Goal: Task Accomplishment & Management: Use online tool/utility

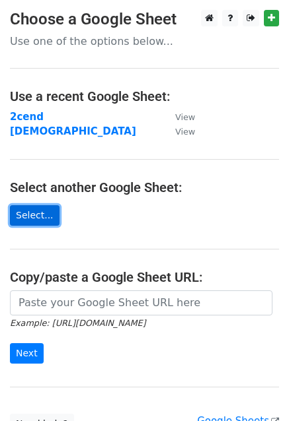
click at [36, 218] on link "Select..." at bounding box center [35, 215] width 50 height 20
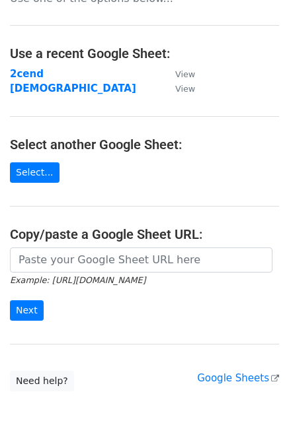
scroll to position [66, 0]
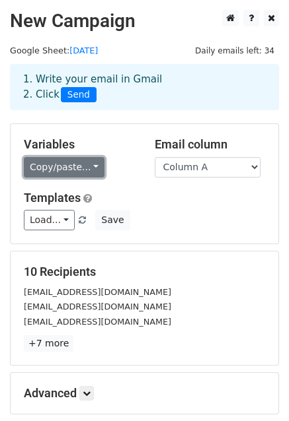
click at [63, 170] on link "Copy/paste..." at bounding box center [64, 167] width 81 height 20
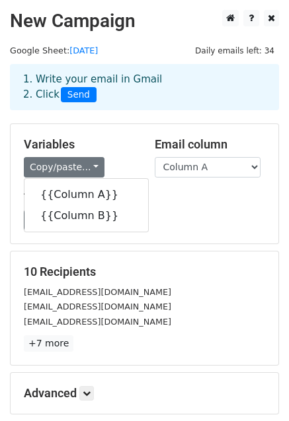
click at [116, 151] on h5 "Variables" at bounding box center [79, 144] width 111 height 15
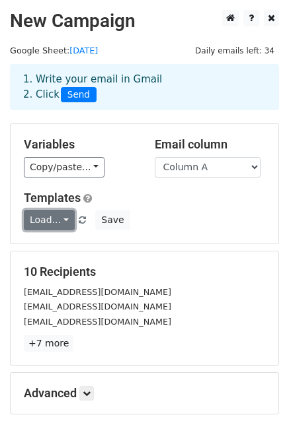
click at [57, 223] on link "Load..." at bounding box center [49, 220] width 51 height 20
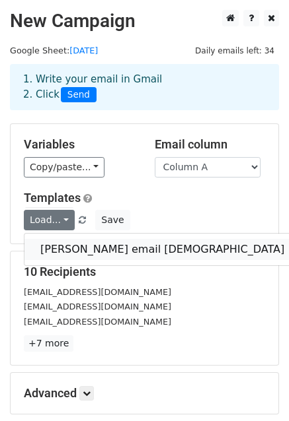
click at [57, 249] on link "frist email templete" at bounding box center [161, 249] width 275 height 21
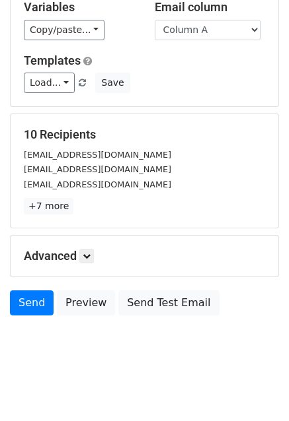
scroll to position [143, 0]
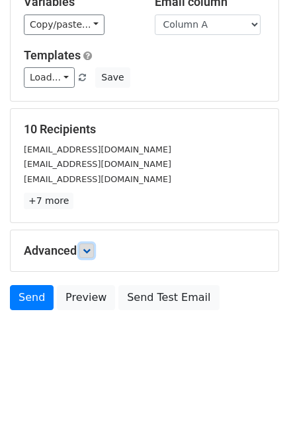
click at [87, 252] on icon at bounding box center [87, 251] width 8 height 8
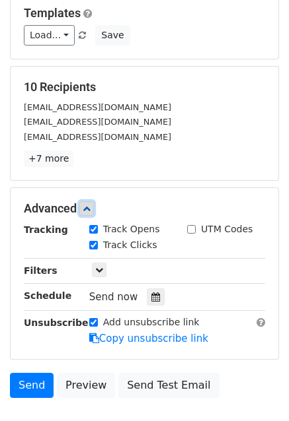
scroll to position [209, 0]
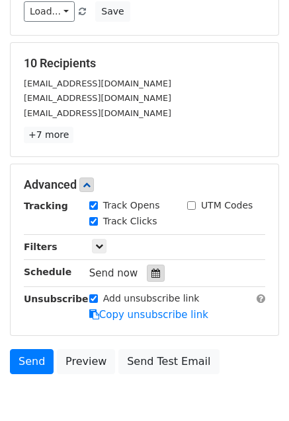
click at [151, 273] on icon at bounding box center [155, 273] width 9 height 9
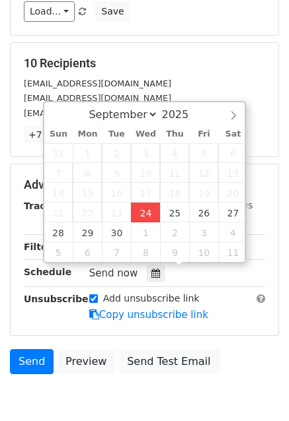
type input "2025-09-24 15:24"
type input "03"
type input "24"
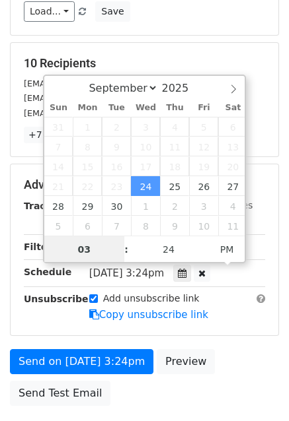
scroll to position [0, 0]
type input "10"
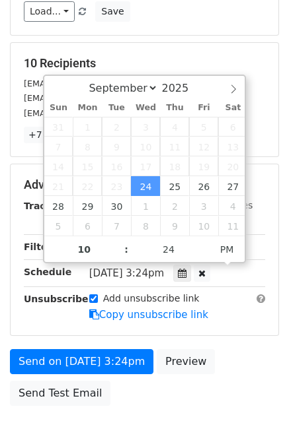
type input "2025-09-24 22:24"
click at [202, 90] on div "September October November December 2025" at bounding box center [144, 87] width 151 height 22
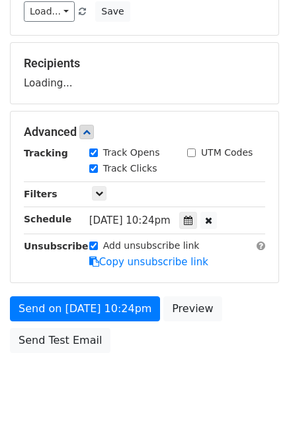
click at [222, 290] on form "Variables Copy/paste... {{Column A}} {{Column B}} Email column Column A Column …" at bounding box center [144, 137] width 269 height 445
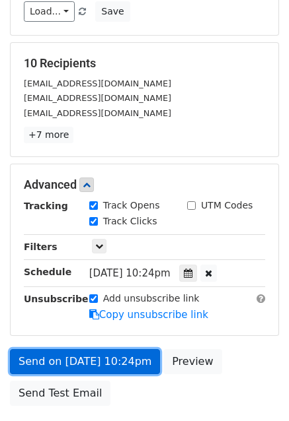
click at [89, 360] on link "Send on Sep 24 at 10:24pm" at bounding box center [85, 361] width 150 height 25
